Goal: Task Accomplishment & Management: Manage account settings

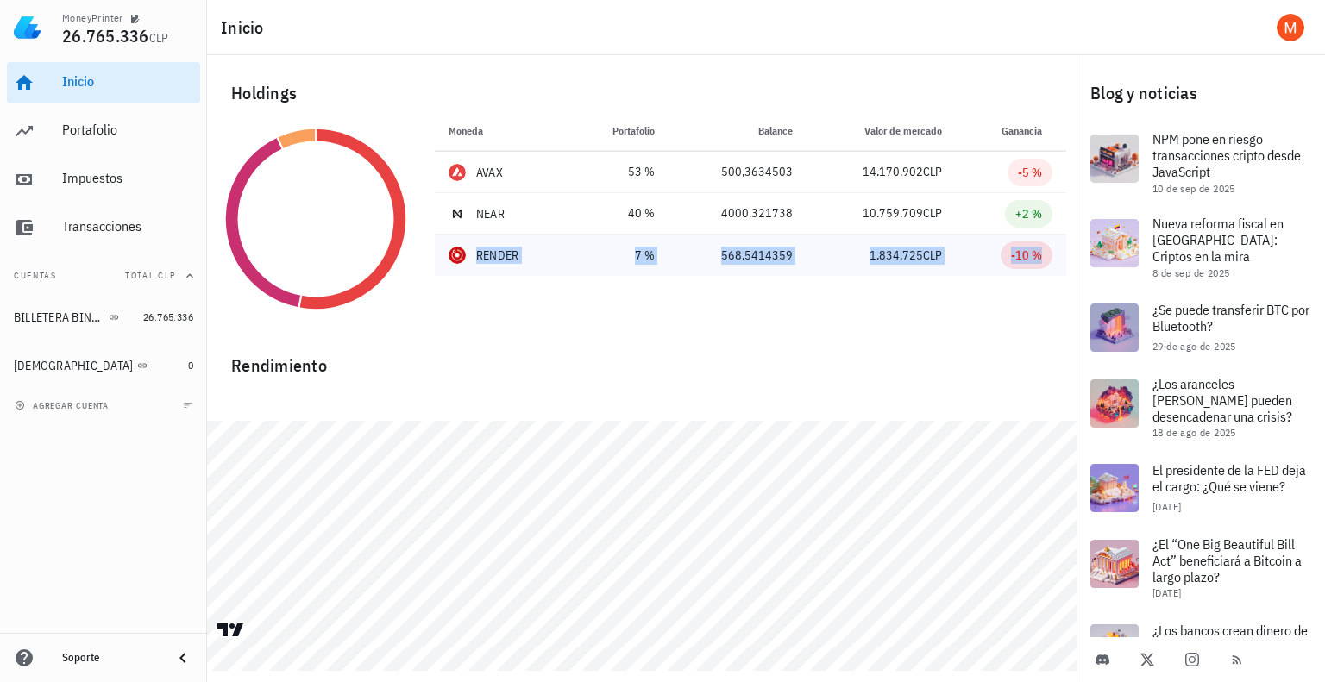
drag, startPoint x: 489, startPoint y: 254, endPoint x: 1044, endPoint y: 258, distance: 554.7
click at [1044, 258] on tr "RENDER 7 % 3227,07 CLP 568,5414359 1.834.725 CLP -10 %" at bounding box center [750, 255] width 631 height 41
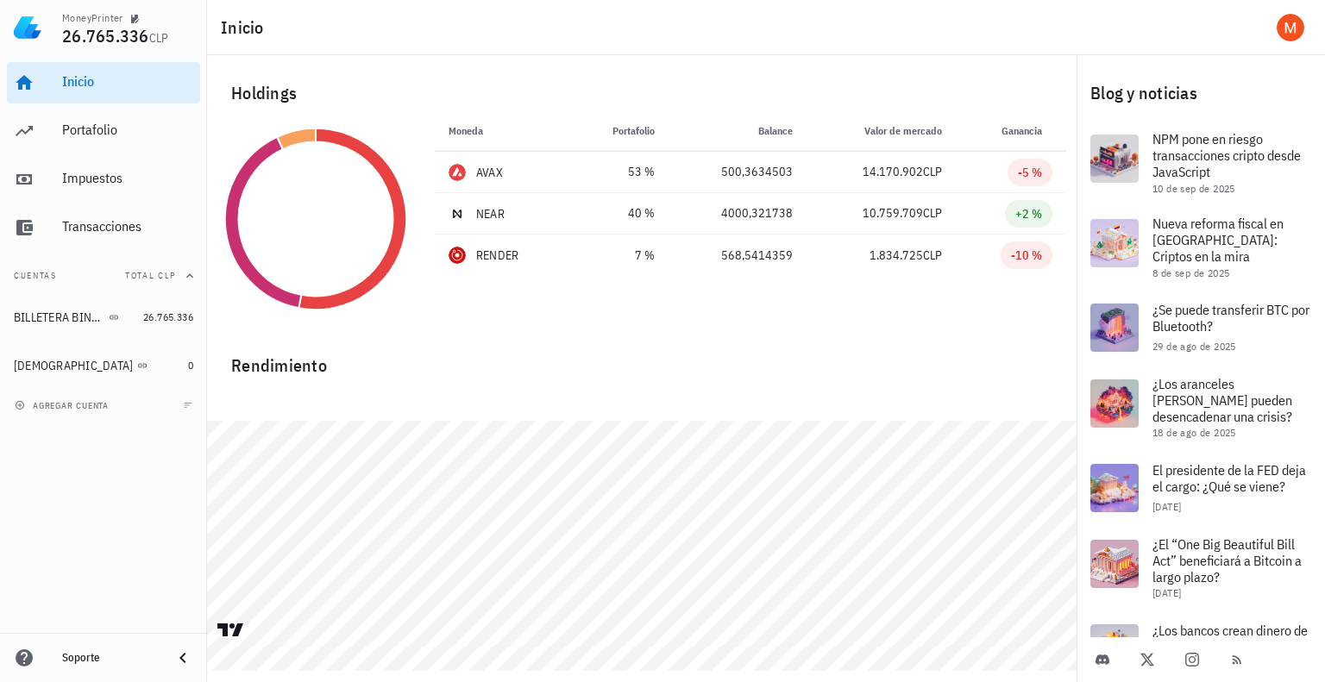
click at [800, 348] on div "Rendimiento" at bounding box center [641, 358] width 849 height 41
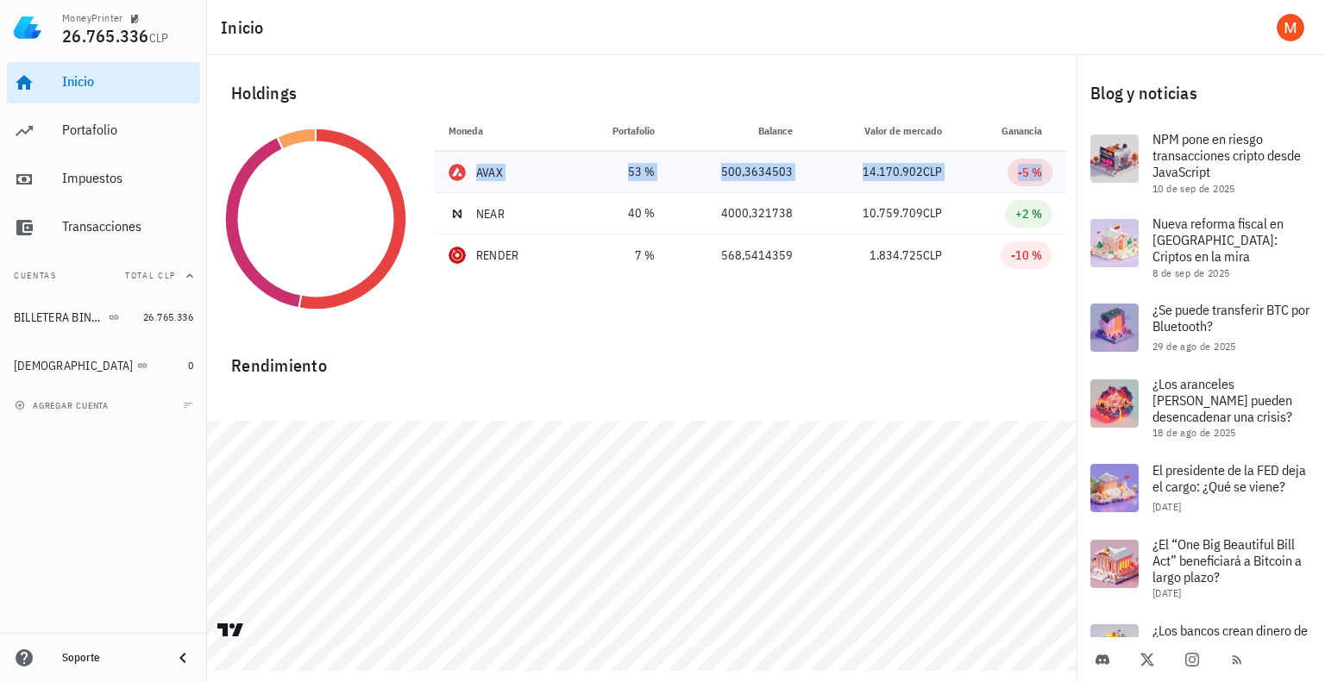
drag, startPoint x: 476, startPoint y: 172, endPoint x: 1045, endPoint y: 177, distance: 568.5
click at [1045, 177] on tr "AVAX 53 % 28.321,22 CLP 500,3634503 14.170.902 CLP -5 %" at bounding box center [750, 172] width 631 height 41
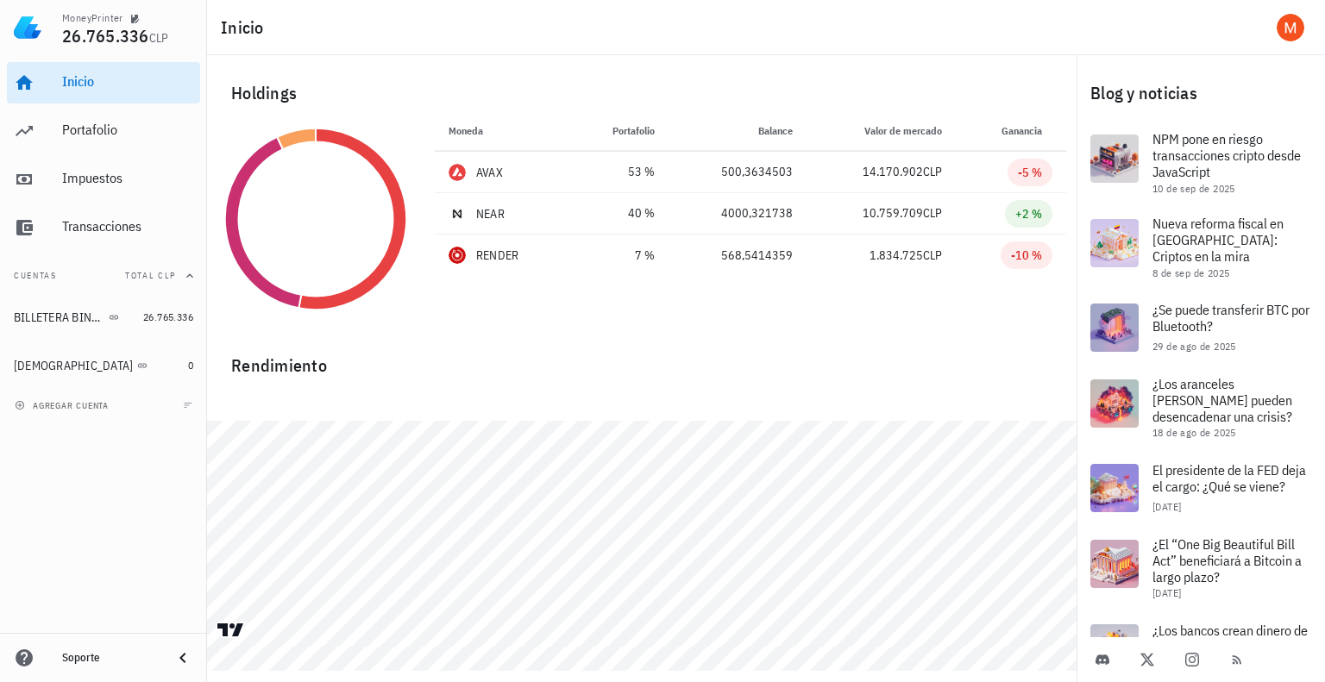
click at [939, 316] on div "Moneda Portafolio Precio Balance Valor de mercado Ganancia AVAX 53 % 28.321,22 …" at bounding box center [750, 218] width 652 height 217
click at [82, 122] on div "Portafolio" at bounding box center [127, 130] width 131 height 16
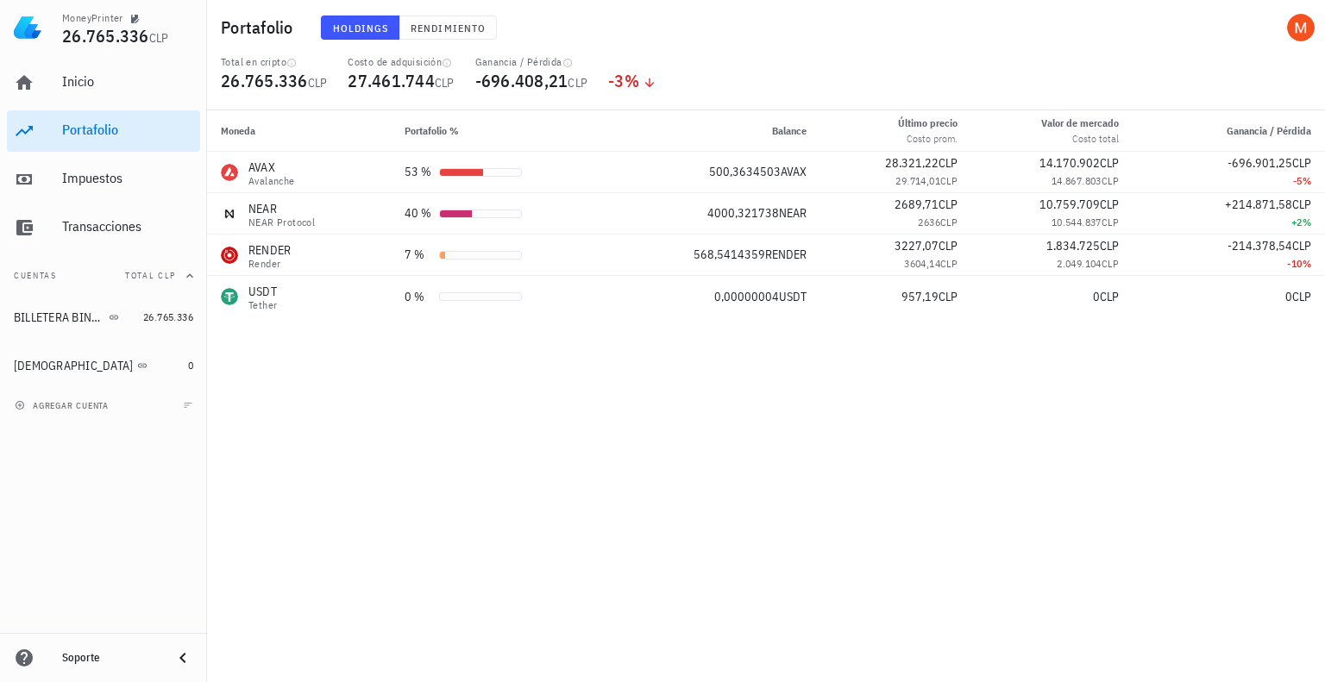
click at [818, 382] on div "Moneda Portafolio % Balance Último precio Costo prom. Valor de mercado Costo to…" at bounding box center [766, 396] width 1118 height 572
click at [423, 34] on span "Rendimiento" at bounding box center [448, 28] width 76 height 13
